Goal: Task Accomplishment & Management: Manage account settings

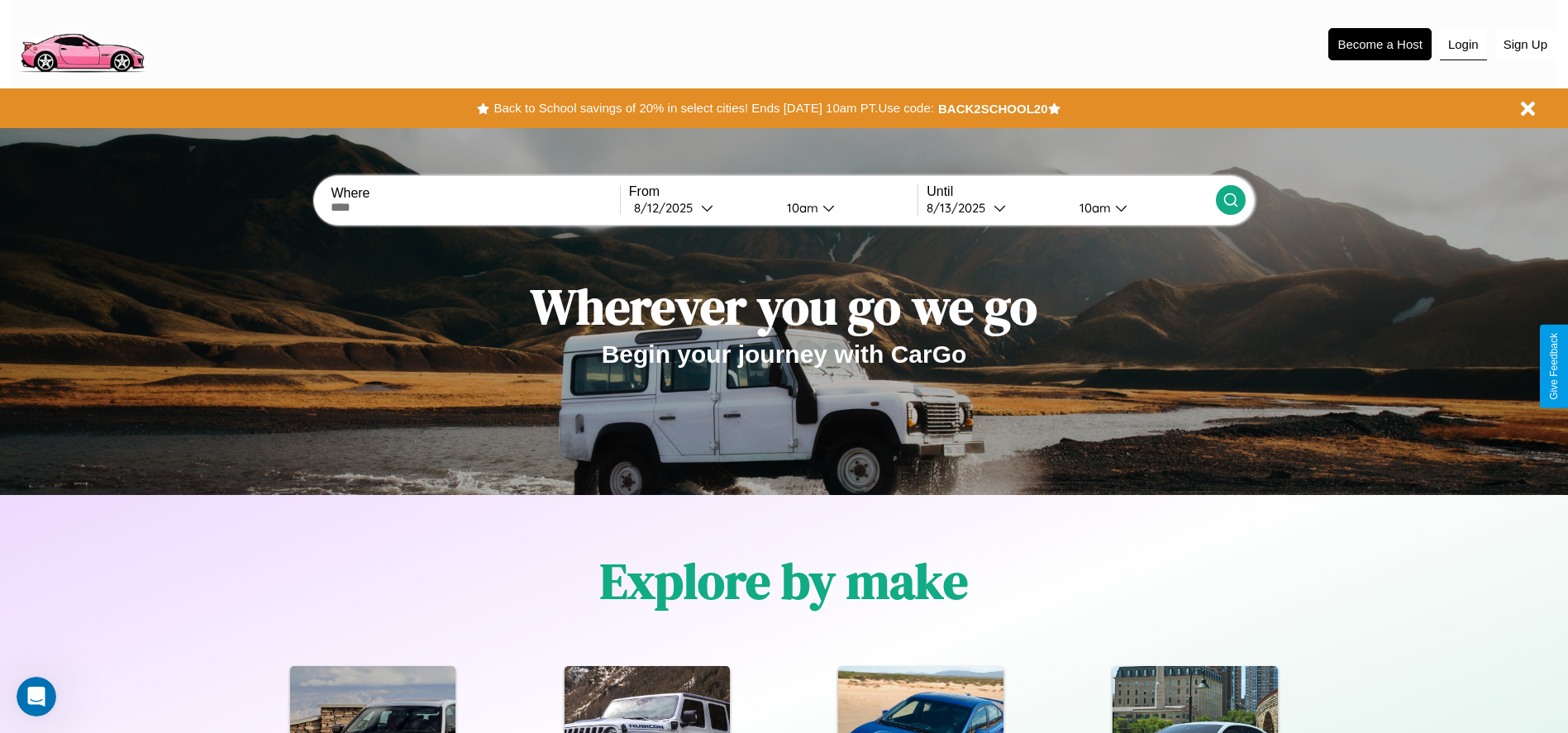
click at [1463, 44] on button "Login" at bounding box center [1463, 45] width 47 height 32
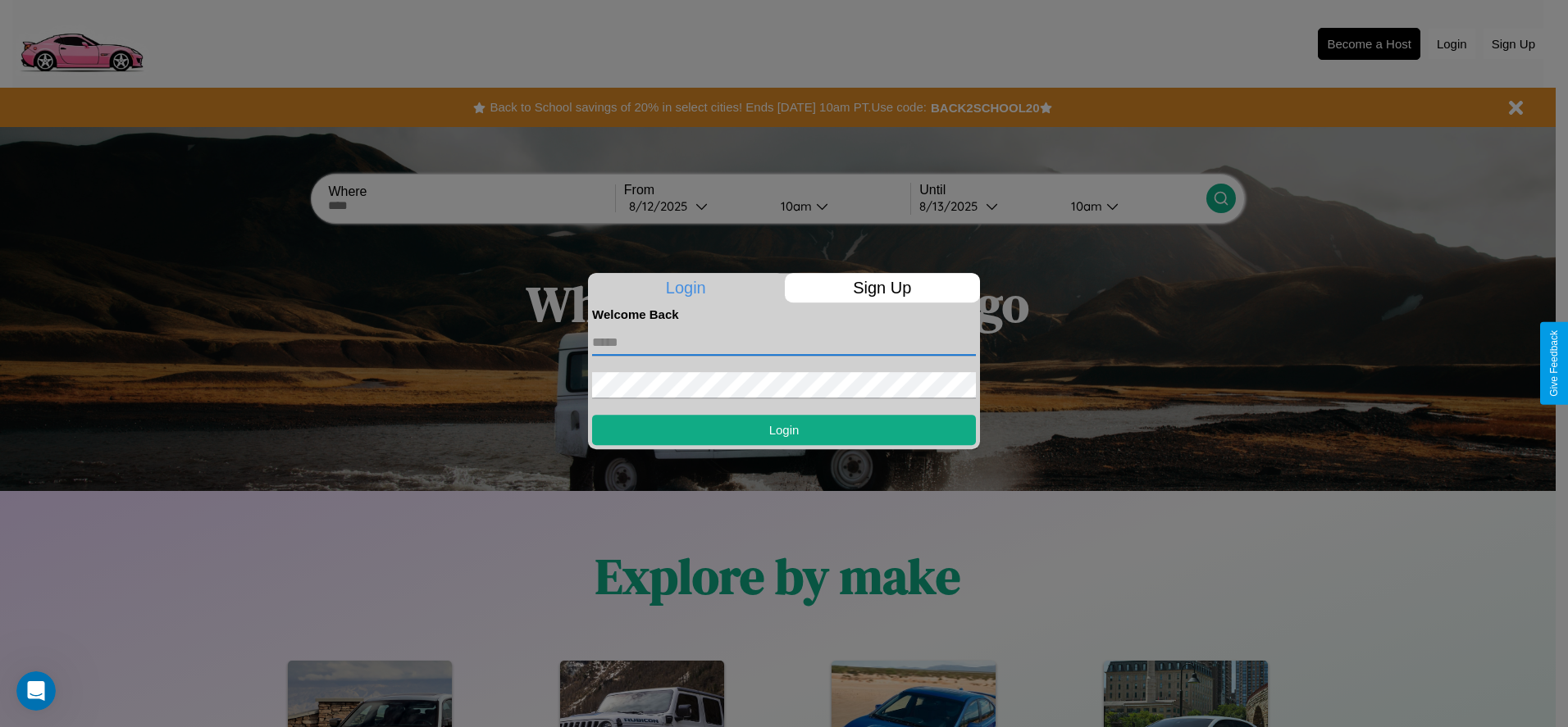
click at [784, 342] on input "text" at bounding box center [783, 342] width 384 height 26
type input "**********"
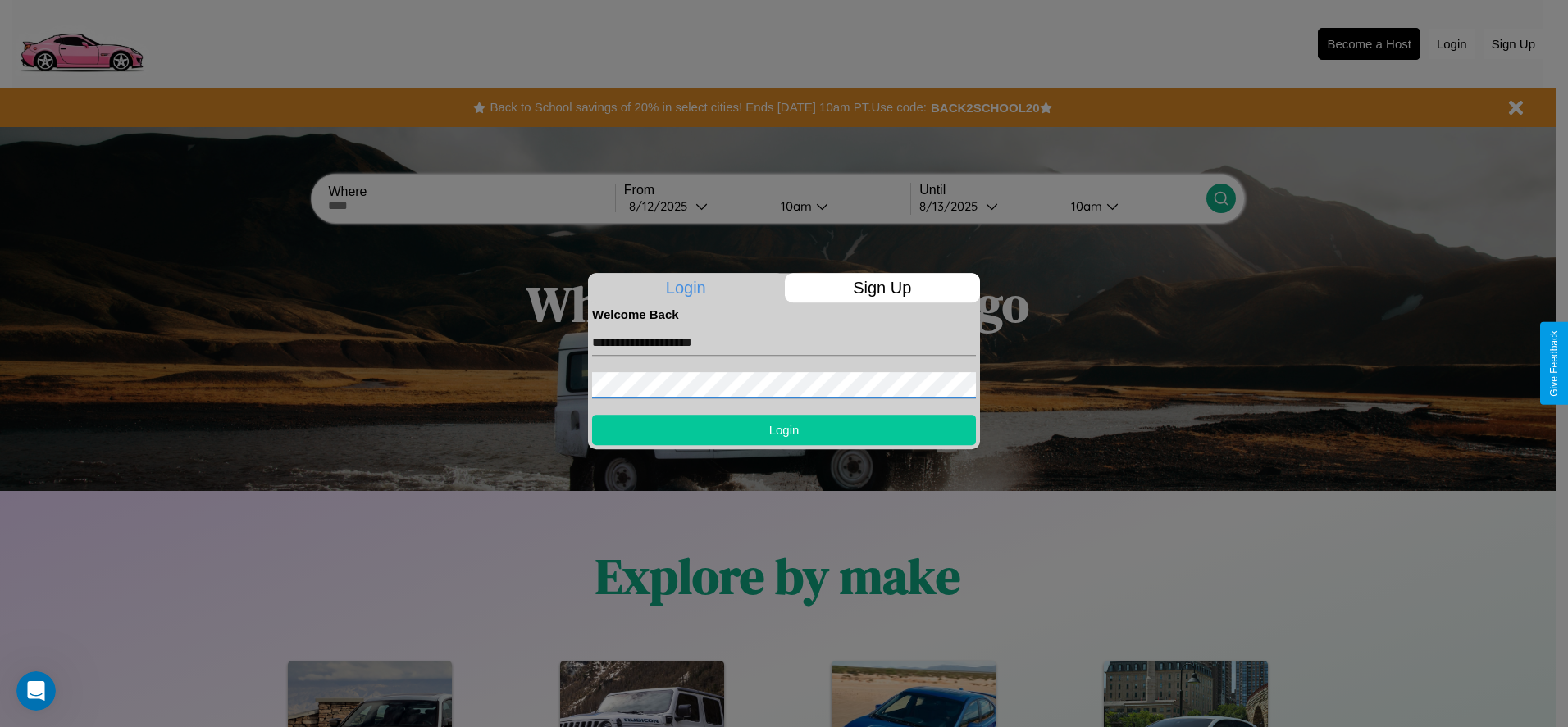
click at [784, 430] on button "Login" at bounding box center [783, 430] width 384 height 31
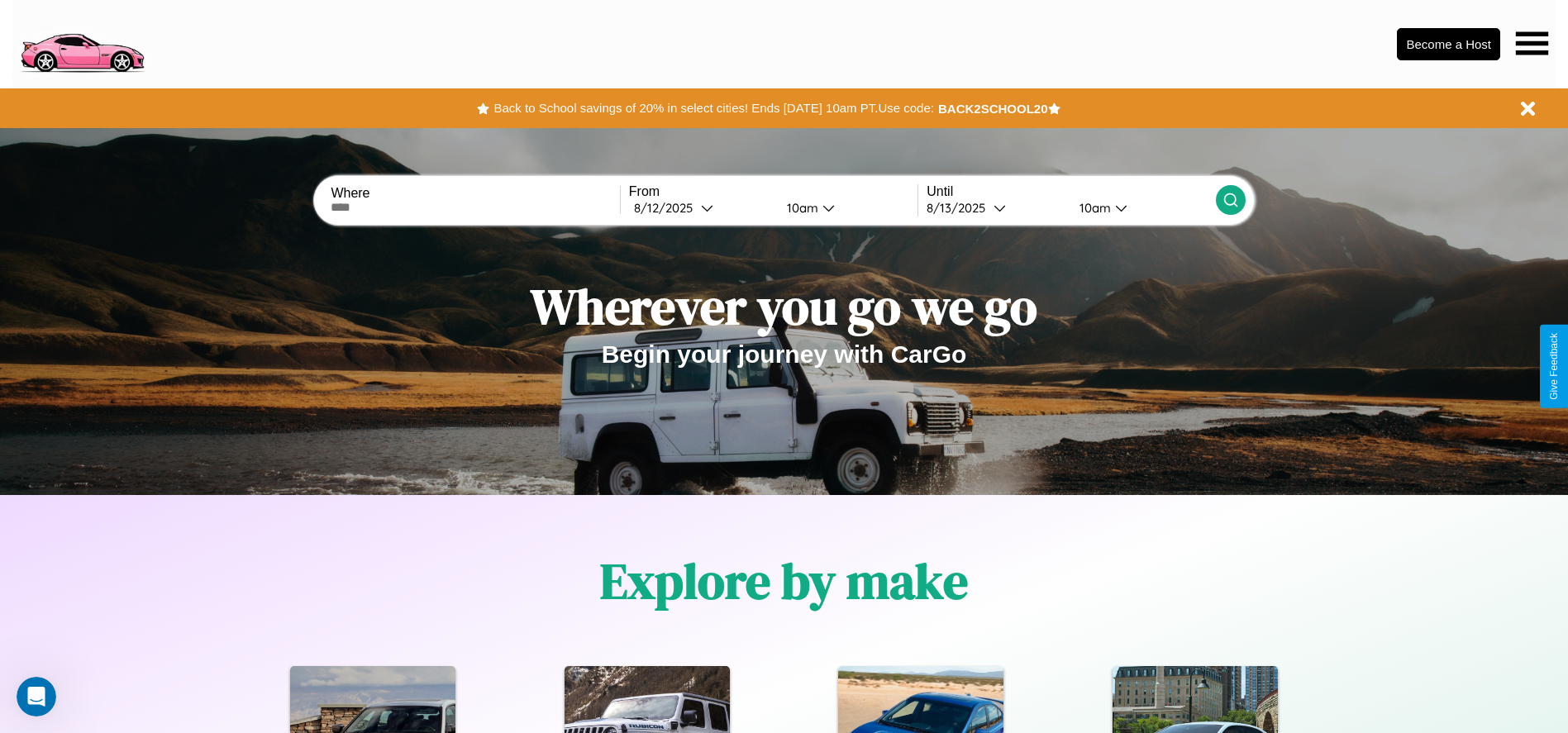
click at [1531, 43] on icon at bounding box center [1531, 43] width 32 height 23
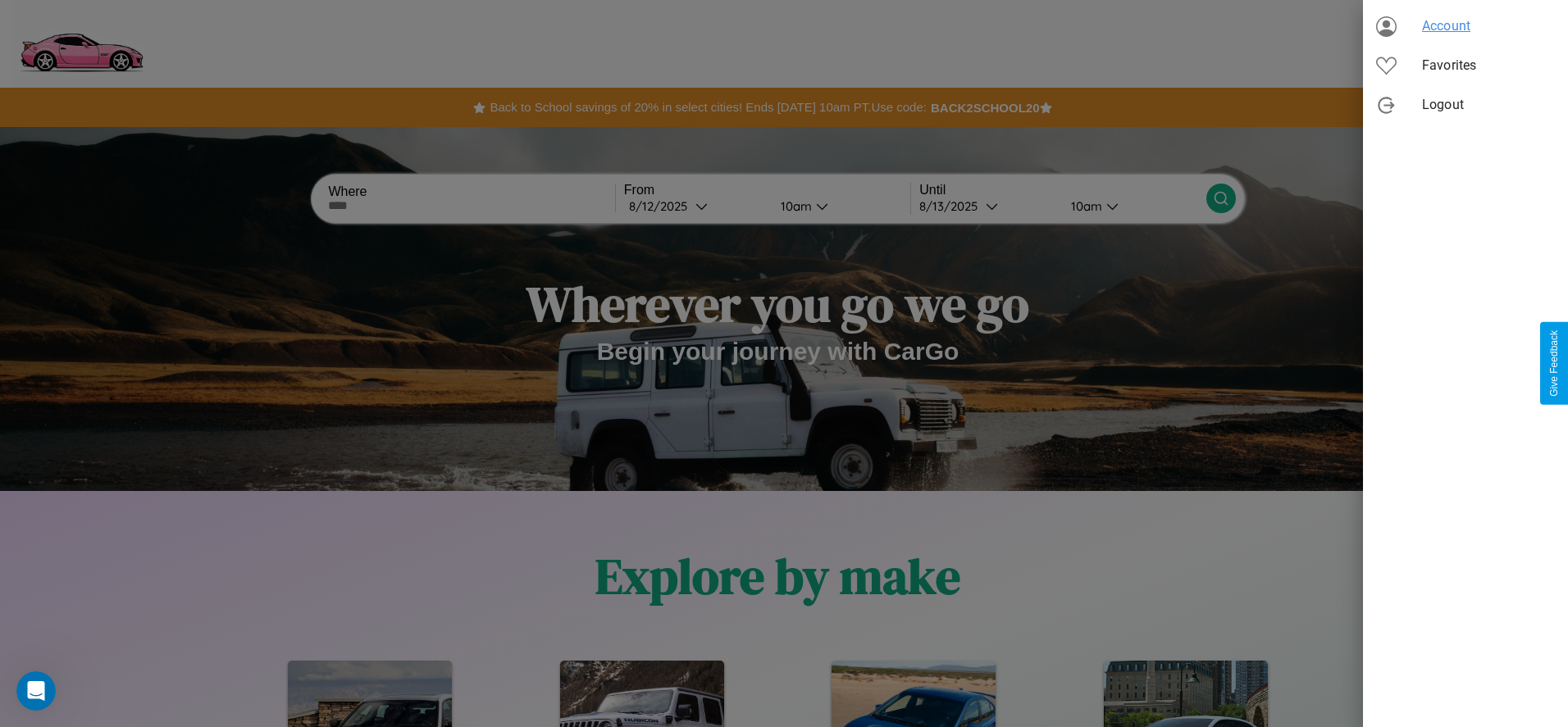
click at [1465, 26] on span "Account" at bounding box center [1488, 26] width 133 height 20
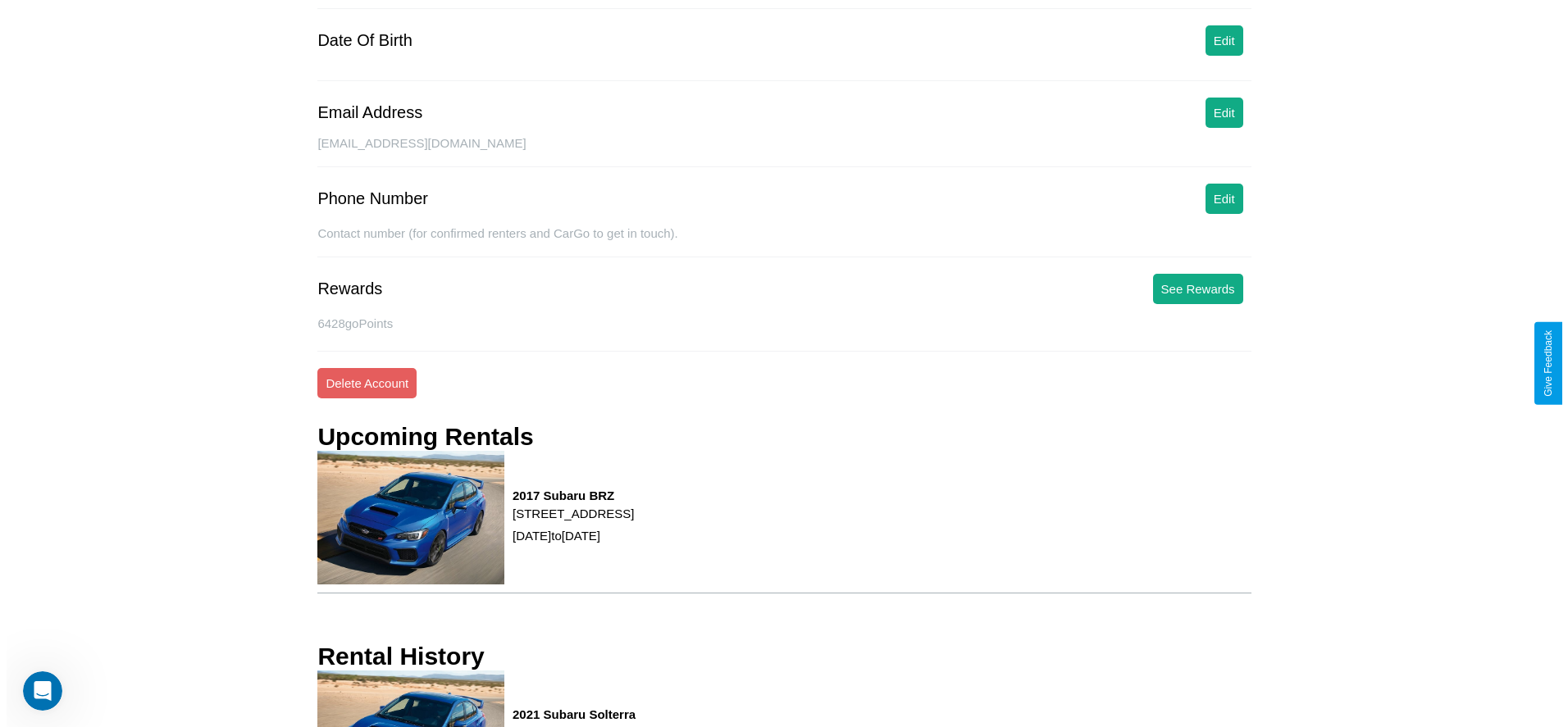
scroll to position [221, 0]
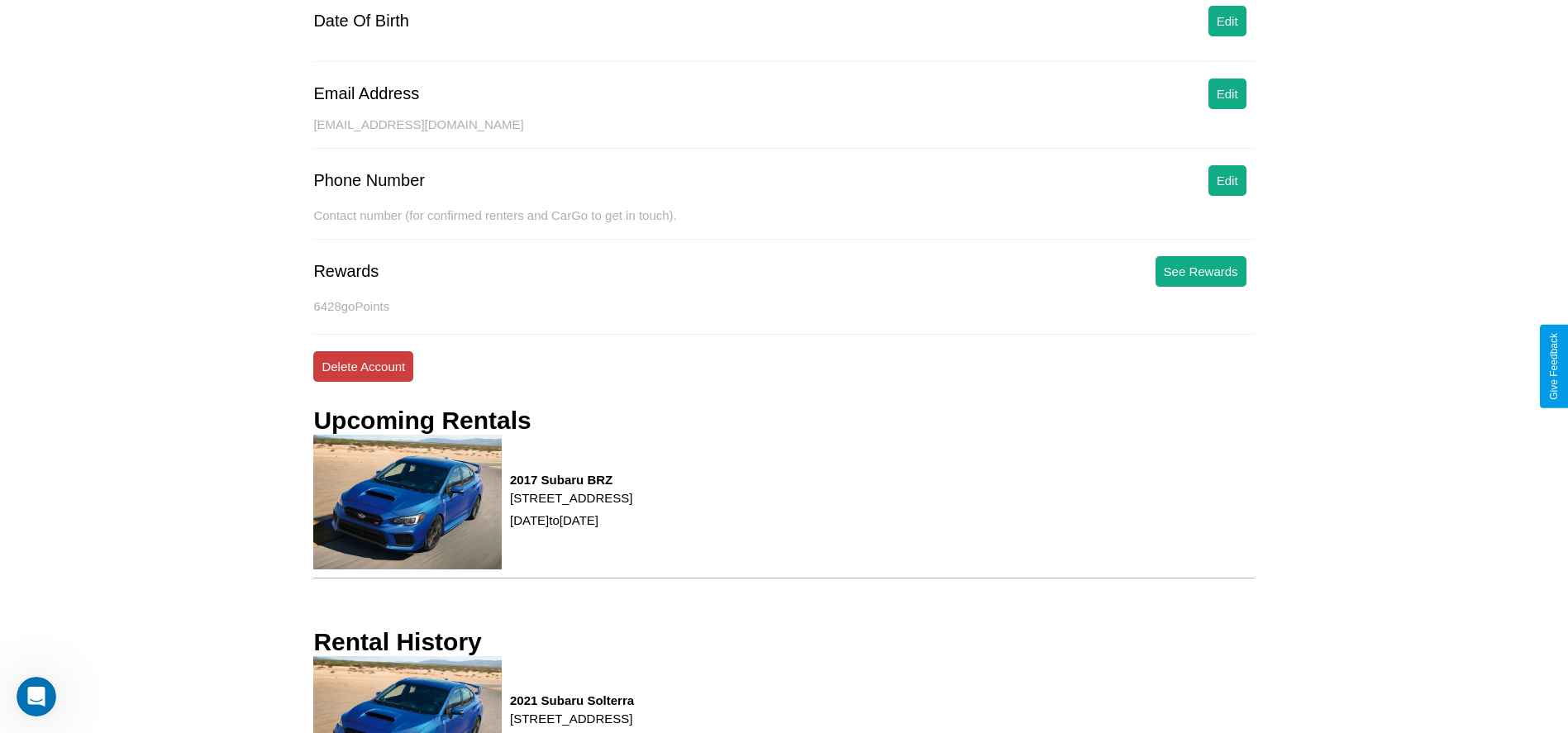
click at [363, 366] on button "Delete Account" at bounding box center [364, 366] width 100 height 31
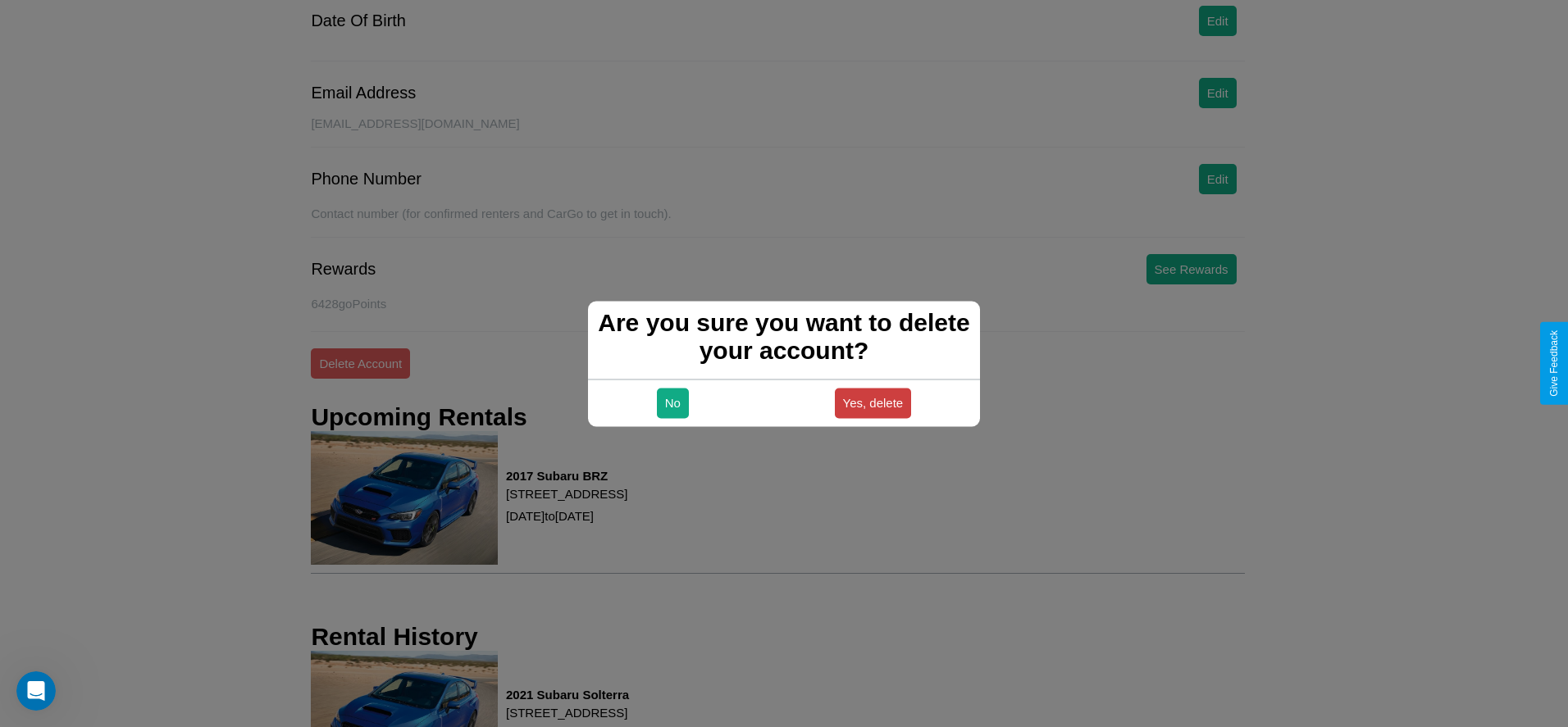
click at [872, 403] on button "Yes, delete" at bounding box center [872, 403] width 77 height 31
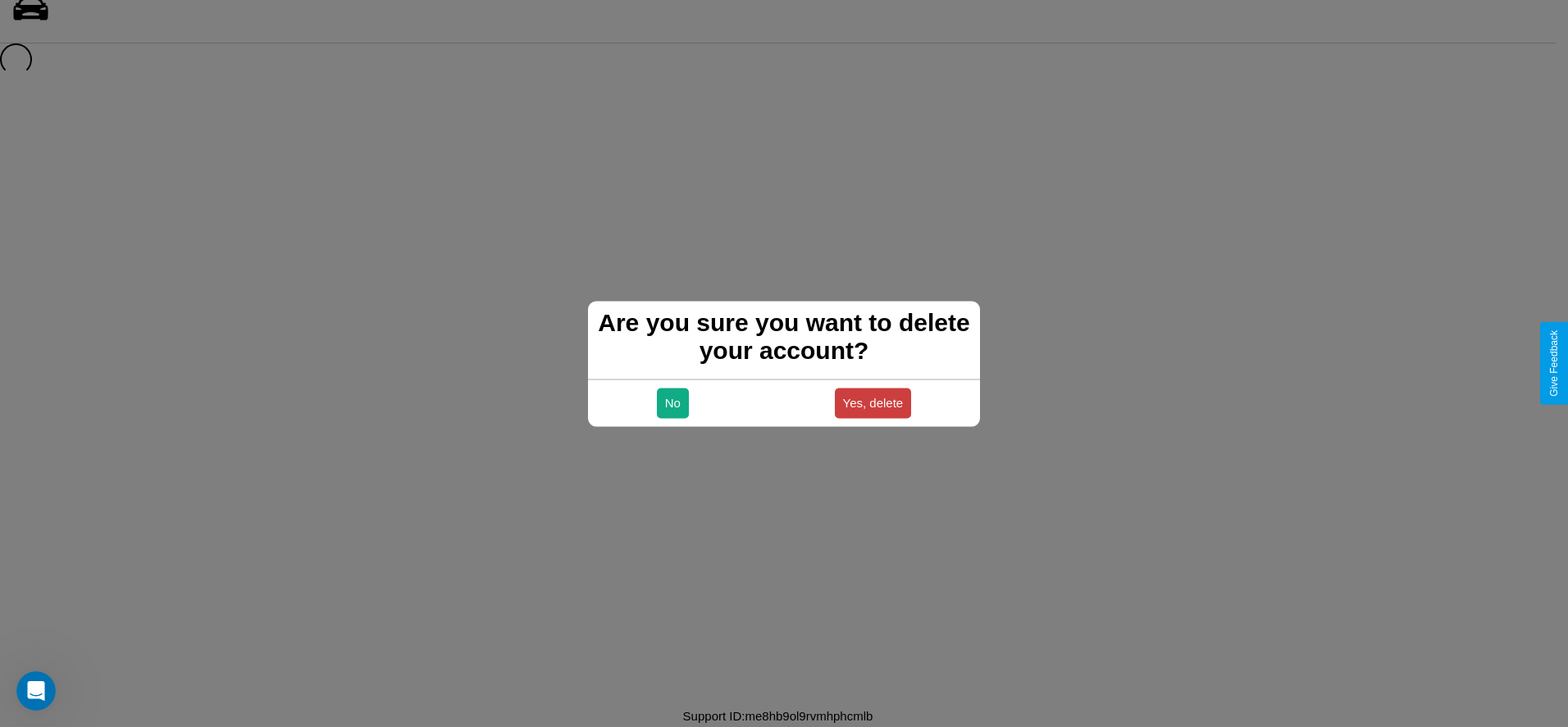
scroll to position [22, 0]
